Goal: Find specific page/section: Find specific page/section

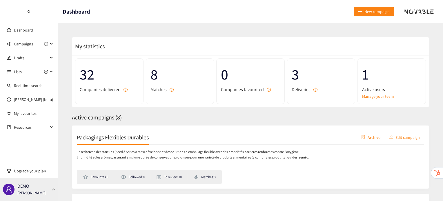
click at [52, 187] on div "DEMO [PERSON_NAME]" at bounding box center [29, 189] width 58 height 23
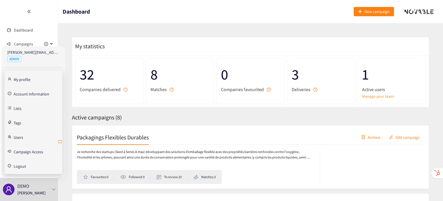
click at [61, 143] on icon "retweet" at bounding box center [59, 141] width 3 height 3
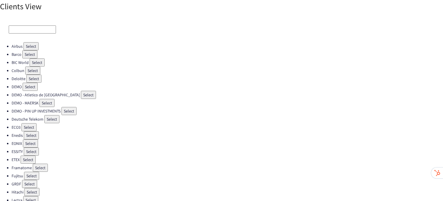
scroll to position [12, 0]
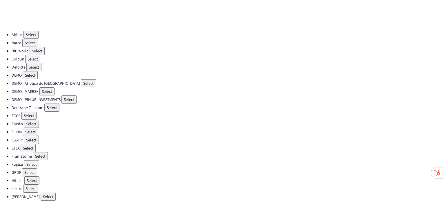
click at [30, 162] on button "Select" at bounding box center [31, 165] width 15 height 8
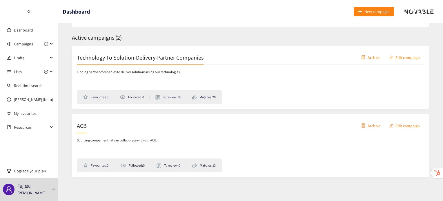
scroll to position [81, 0]
click at [80, 126] on h2 "ACB" at bounding box center [82, 125] width 10 height 8
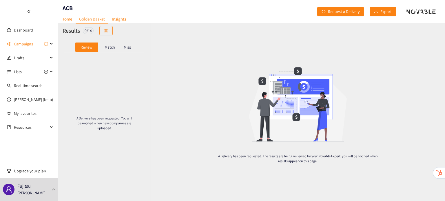
click at [117, 47] on div "Match" at bounding box center [109, 47] width 23 height 9
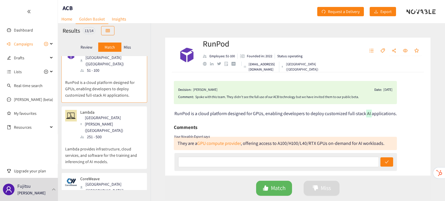
scroll to position [10, 0]
click at [107, 140] on p "Lambda provides infrastructure, cloud services, and software for the training a…" at bounding box center [104, 152] width 78 height 25
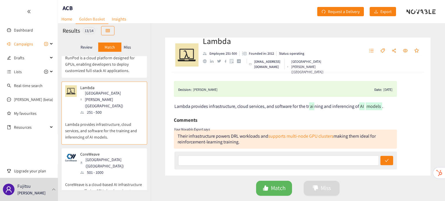
scroll to position [37, 0]
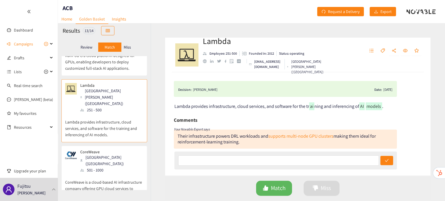
click at [106, 167] on div "501 - 1000" at bounding box center [111, 170] width 63 height 6
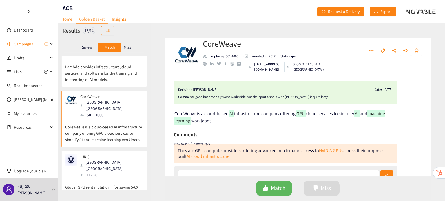
scroll to position [93, 0]
click at [93, 172] on div "11 - 50" at bounding box center [111, 175] width 63 height 6
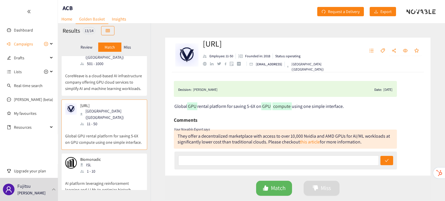
click at [93, 175] on p "AI platform leveraging reinforcement learning and LLMs to optimize biotech manu…" at bounding box center [104, 187] width 78 height 25
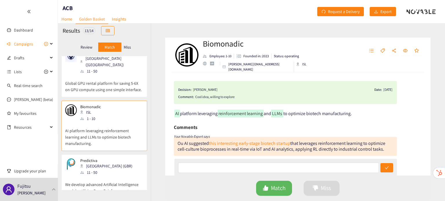
scroll to position [197, 0]
click at [93, 169] on div "11 - 50" at bounding box center [108, 172] width 56 height 6
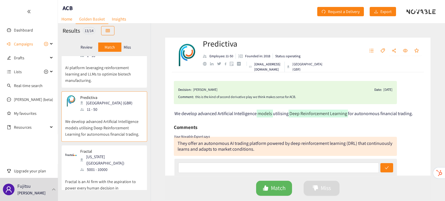
scroll to position [260, 0]
click at [93, 173] on p "Fractal is an AI firm with the aspiration to power every human decision in thee…" at bounding box center [104, 185] width 78 height 25
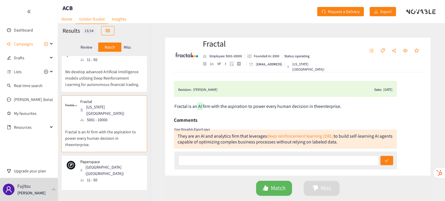
scroll to position [310, 0]
click at [93, 183] on p "Hello, we're Paperspace Paperspace is the cloud platform built for the future." at bounding box center [104, 192] width 78 height 19
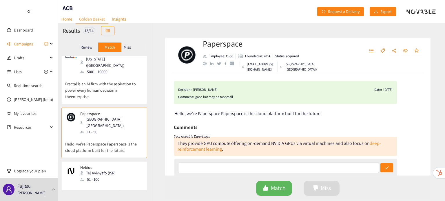
click at [93, 183] on p "Nebius is an IT company that offers cloud computing services." at bounding box center [104, 192] width 78 height 19
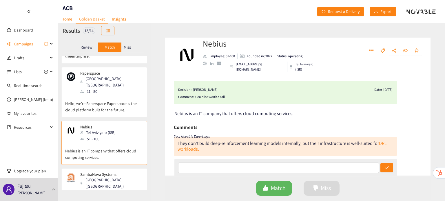
scroll to position [408, 0]
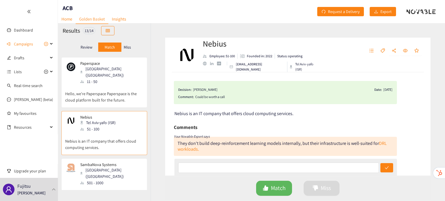
click at [93, 186] on p "SambaNova Systems develops software and hardware for artificial intelligence an…" at bounding box center [104, 198] width 78 height 25
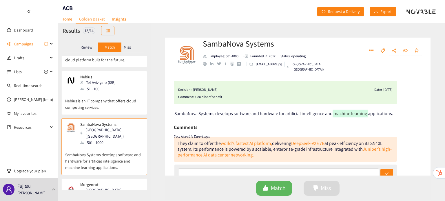
scroll to position [449, 0]
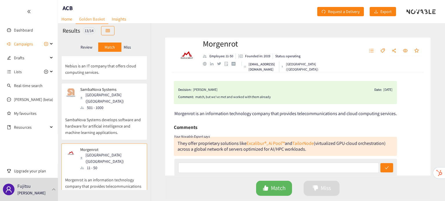
scroll to position [484, 0]
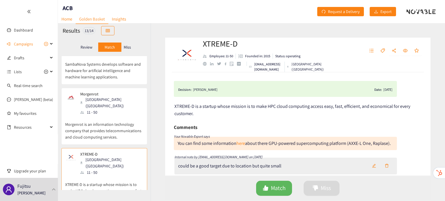
scroll to position [546, 0]
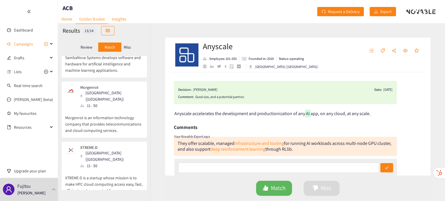
click at [128, 47] on p "Miss" at bounding box center [127, 47] width 7 height 5
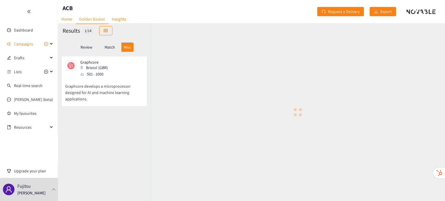
scroll to position [0, 0]
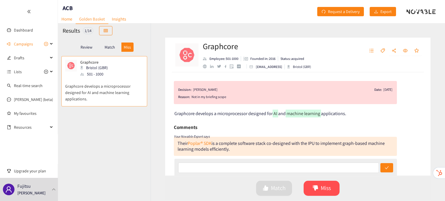
click at [87, 44] on div "Review" at bounding box center [86, 47] width 23 height 9
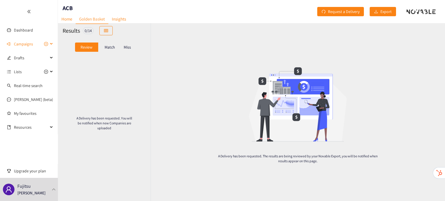
click at [34, 43] on span "Campaigns" at bounding box center [31, 44] width 34 height 12
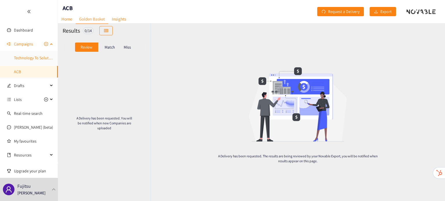
click at [29, 57] on link "Technology To Solution-Delivery-Partner Companies" at bounding box center [58, 57] width 89 height 5
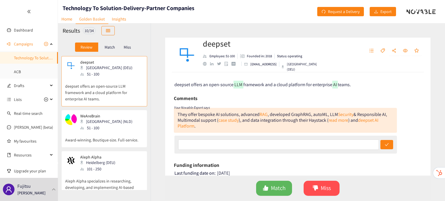
click at [111, 46] on p "Match" at bounding box center [110, 47] width 10 height 5
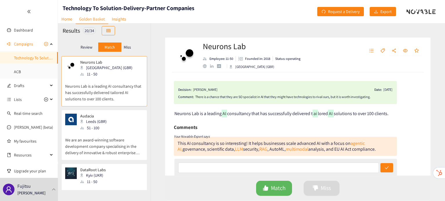
click at [128, 47] on p "Miss" at bounding box center [127, 47] width 7 height 5
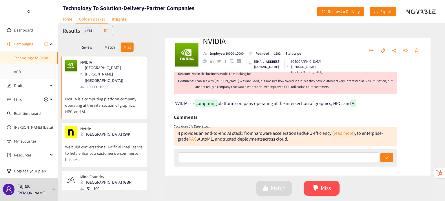
scroll to position [24, 0]
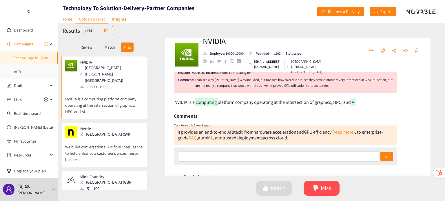
click at [110, 131] on div "[GEOGRAPHIC_DATA] (SVK)" at bounding box center [107, 134] width 55 height 6
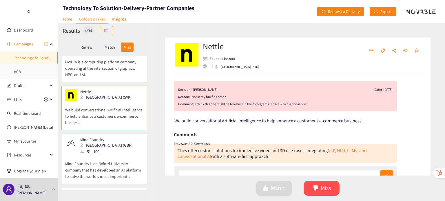
scroll to position [37, 0]
click at [104, 149] on div "51 - 100" at bounding box center [108, 152] width 56 height 6
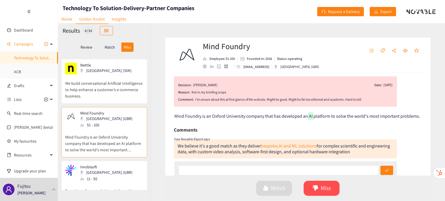
scroll to position [68, 0]
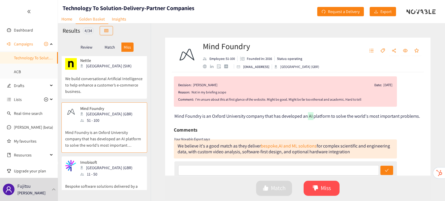
click at [100, 171] on div "11 - 50" at bounding box center [108, 174] width 56 height 6
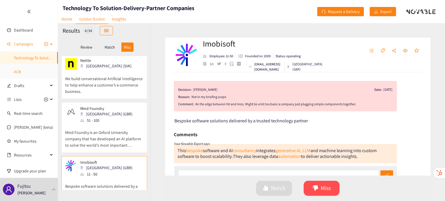
click at [19, 74] on link "ACB" at bounding box center [17, 71] width 7 height 5
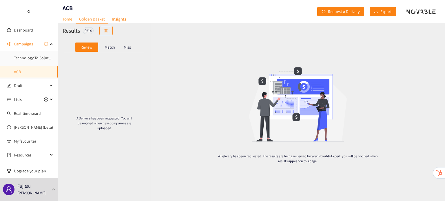
click at [67, 17] on link "Home" at bounding box center [67, 18] width 18 height 9
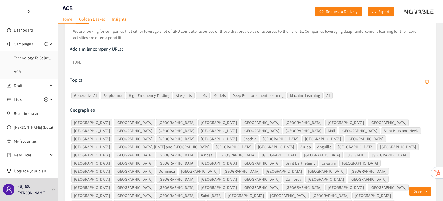
scroll to position [122, 0]
